Goal: Task Accomplishment & Management: Complete application form

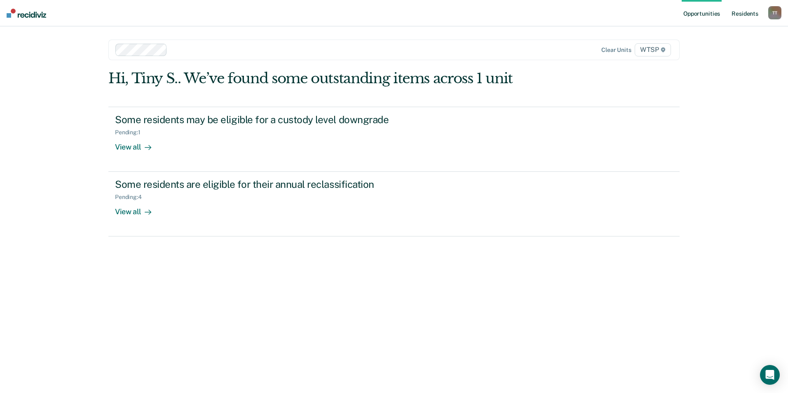
click at [742, 13] on link "Resident s" at bounding box center [745, 13] width 30 height 26
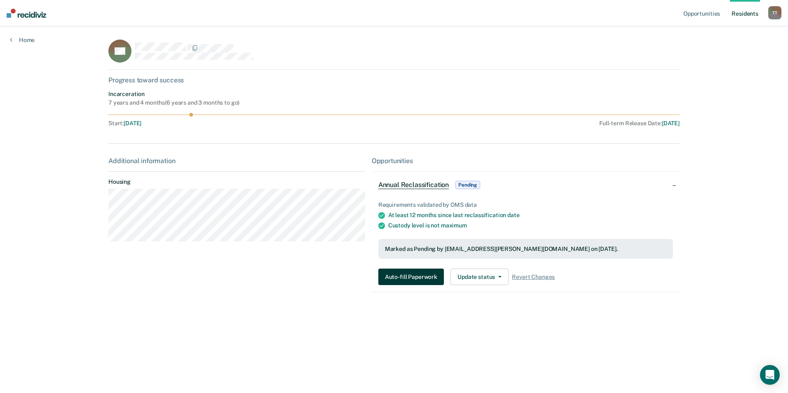
click at [421, 276] on button "Auto-fill Paperwork" at bounding box center [412, 277] width 66 height 16
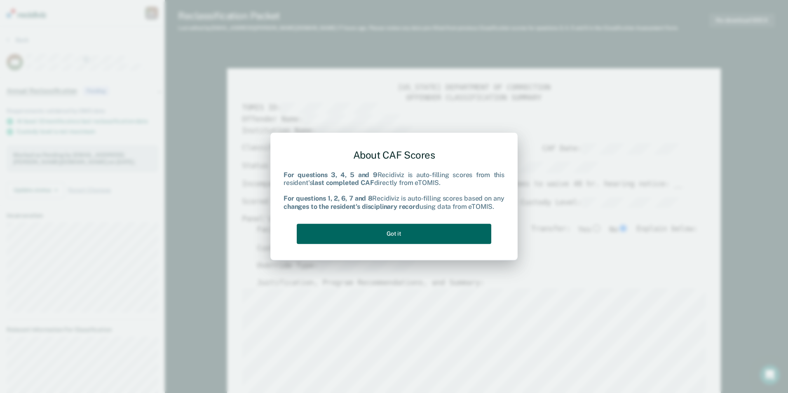
click at [443, 232] on button "Got it" at bounding box center [394, 234] width 195 height 20
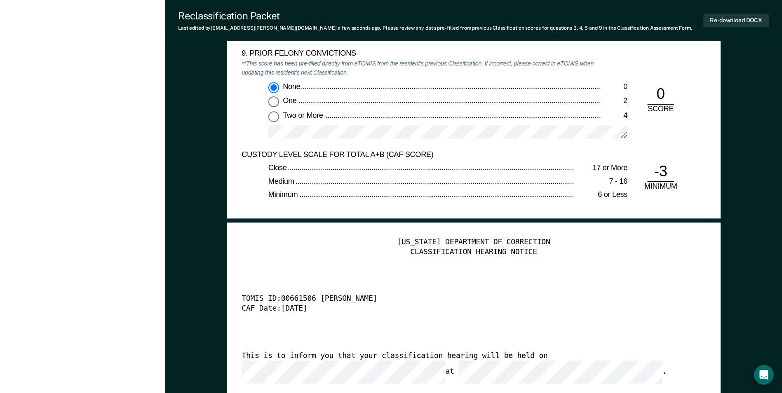
scroll to position [1732, 0]
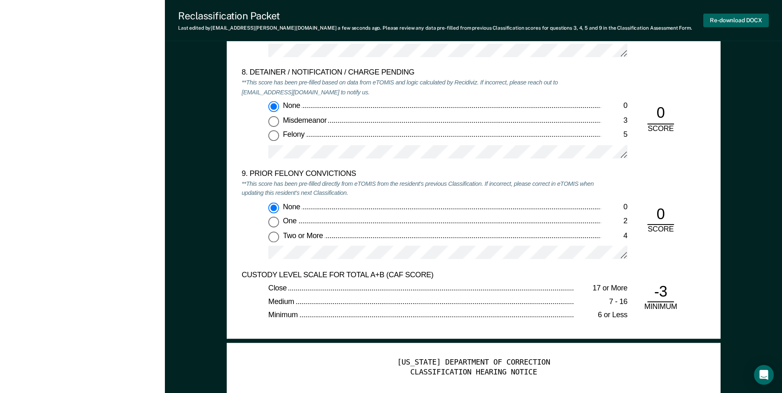
click at [735, 19] on button "Re-download DOCX" at bounding box center [736, 21] width 66 height 14
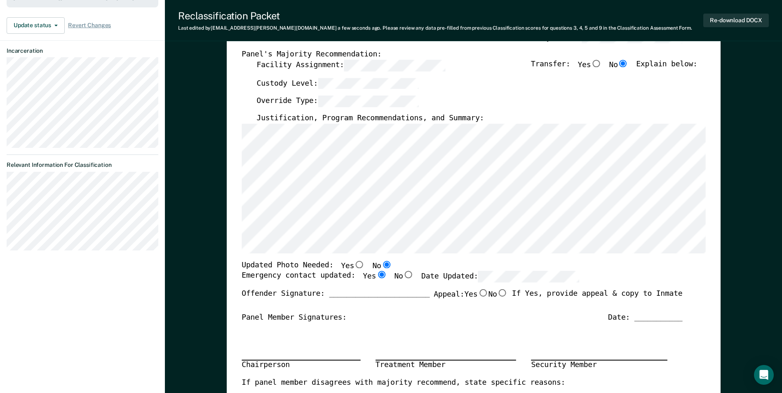
scroll to position [0, 0]
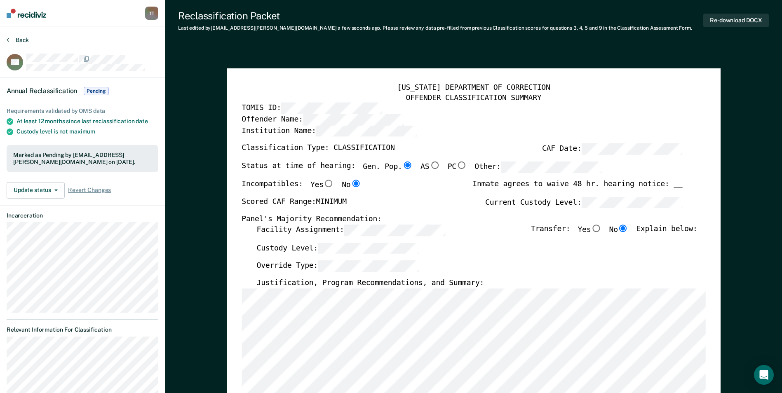
click at [21, 40] on button "Back" at bounding box center [18, 39] width 22 height 7
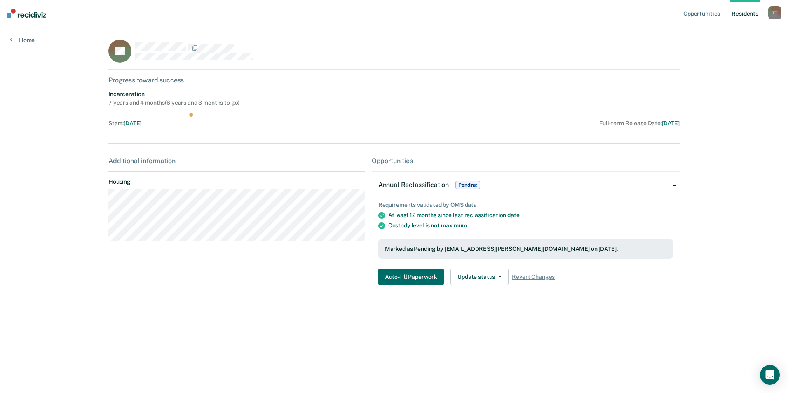
click at [748, 14] on link "Resident s" at bounding box center [745, 13] width 30 height 26
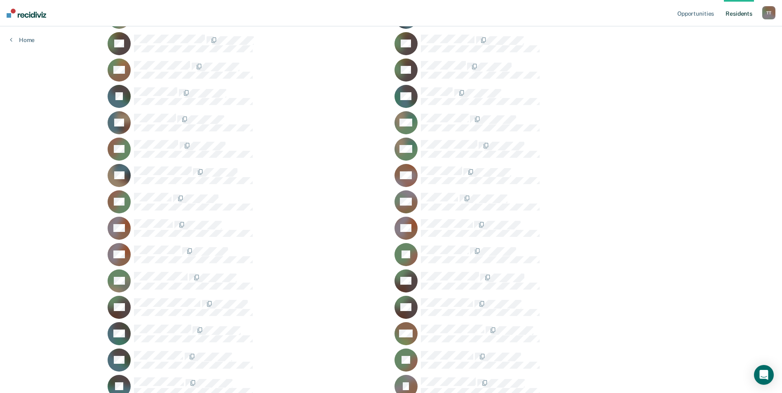
scroll to position [495, 0]
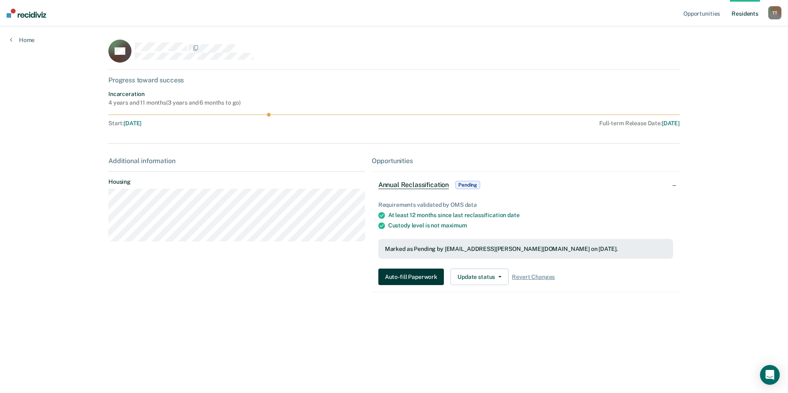
click at [421, 275] on button "Auto-fill Paperwork" at bounding box center [412, 277] width 66 height 16
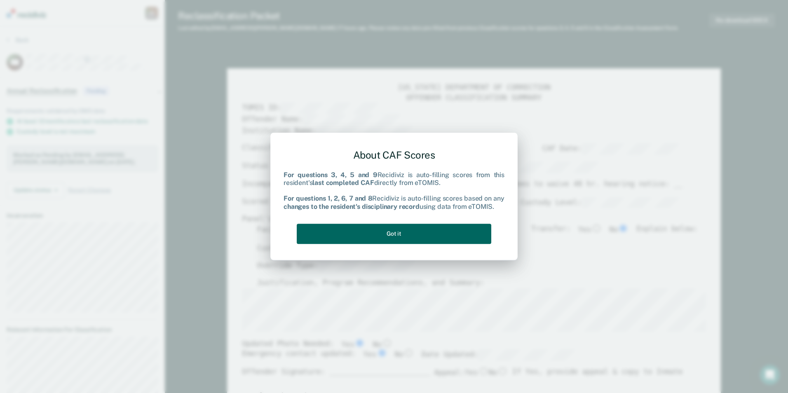
click at [439, 231] on button "Got it" at bounding box center [394, 234] width 195 height 20
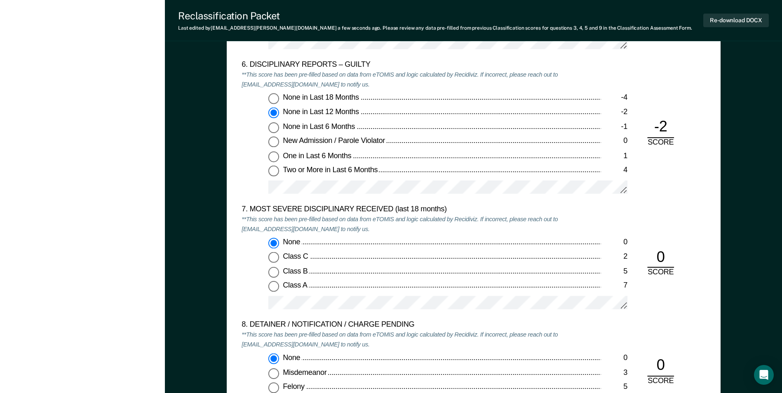
scroll to position [1361, 0]
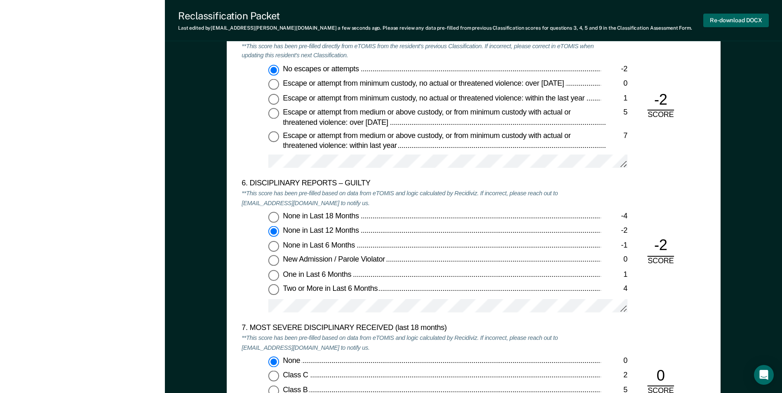
click at [734, 20] on button "Re-download DOCX" at bounding box center [736, 21] width 66 height 14
type textarea "x"
click at [751, 126] on div "[US_STATE] DEPARTMENT OF CORRECTION OFFENDER CLASSIFICATION SUMMARY TOMIS ID: O…" at bounding box center [473, 56] width 617 height 2732
